Goal: Find contact information: Find contact information

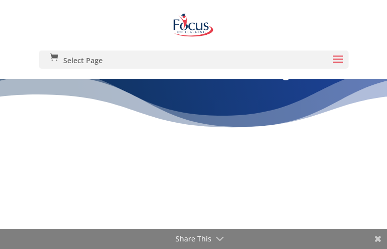
type input "jYrMfIwMZsuQ"
type input "[EMAIL_ADDRESS][DOMAIN_NAME]"
